Goal: Information Seeking & Learning: Learn about a topic

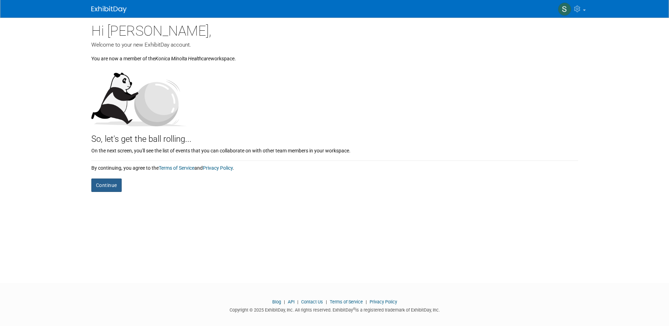
click at [113, 188] on button "Continue" at bounding box center [106, 185] width 30 height 13
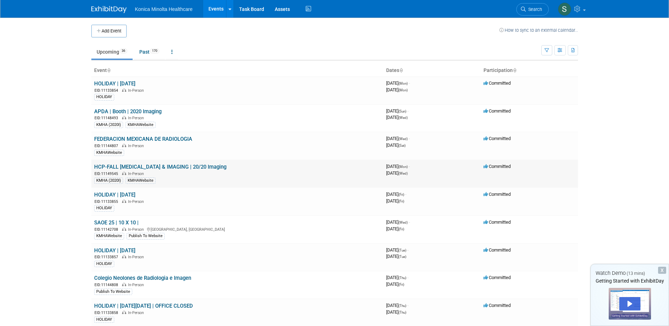
click at [174, 167] on link "HCP-FALL [MEDICAL_DATA] & IMAGING | 20/20 Imaging" at bounding box center [160, 167] width 132 height 6
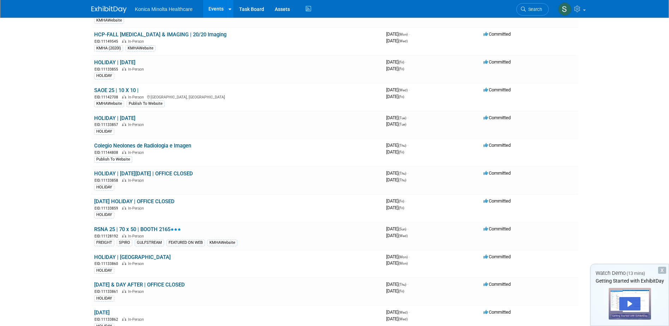
scroll to position [141, 0]
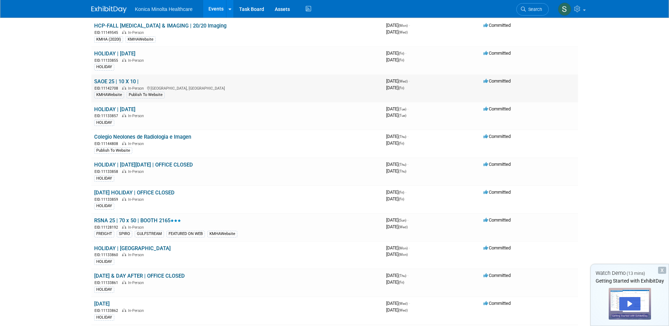
click at [115, 82] on link "SAOE 25 | 10 X 10 |" at bounding box center [116, 81] width 44 height 6
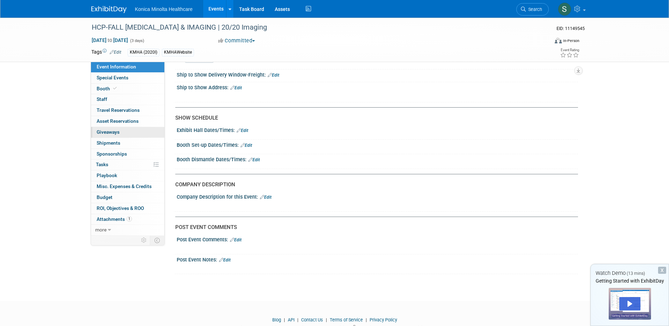
scroll to position [757, 0]
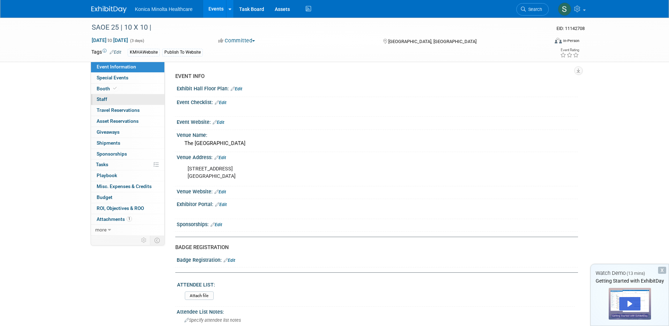
click at [105, 96] on link "0 Staff 0" at bounding box center [127, 99] width 73 height 11
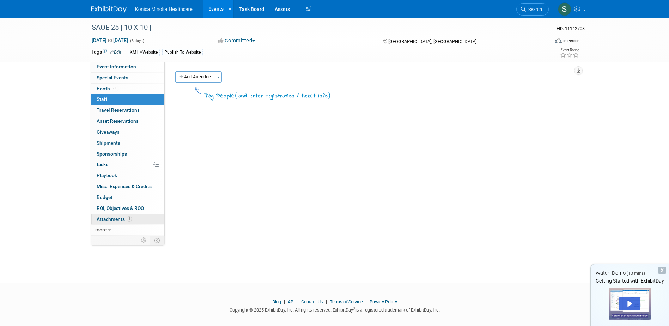
click at [113, 221] on span "Attachments 1" at bounding box center [114, 219] width 35 height 6
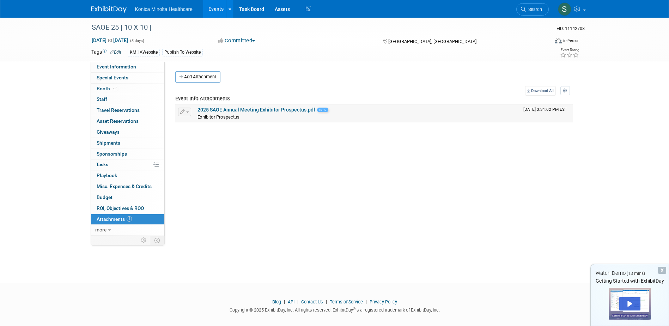
click at [281, 110] on link "2025 SAOE Annual Meeting Exhibitor Prospectus.pdf" at bounding box center [257, 110] width 118 height 6
